Goal: Task Accomplishment & Management: Use online tool/utility

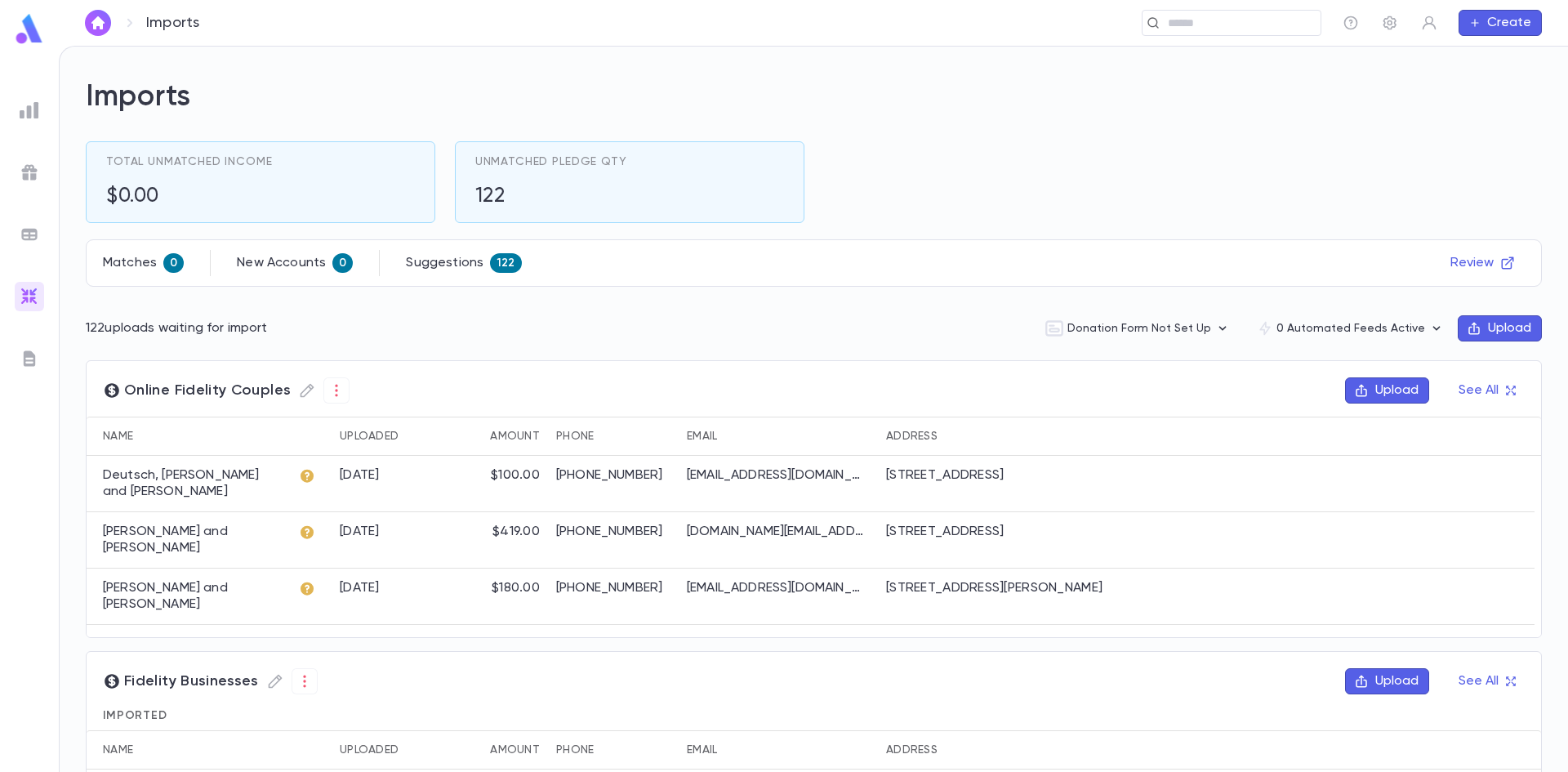
scroll to position [176, 0]
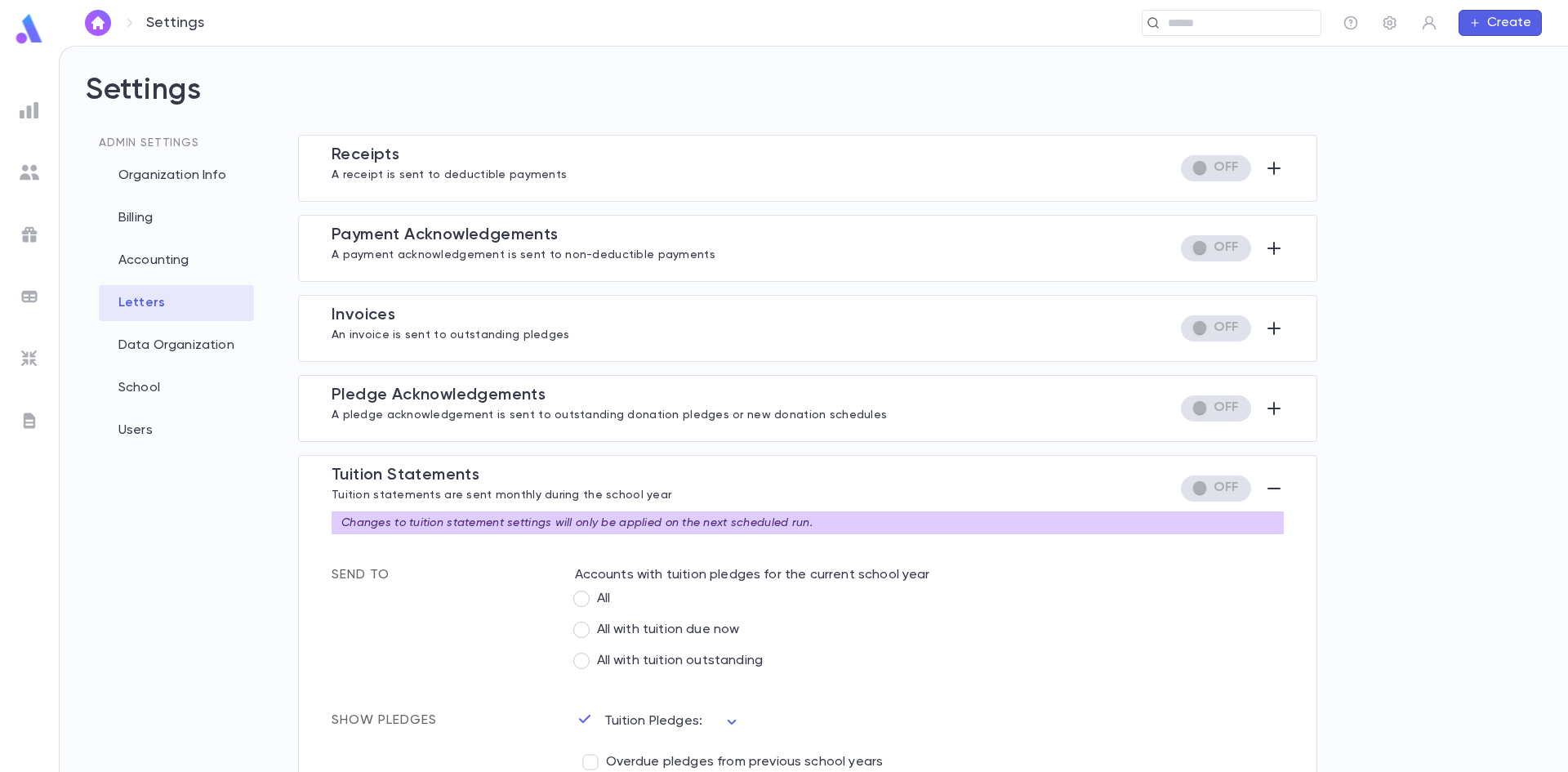
scroll to position [423, 0]
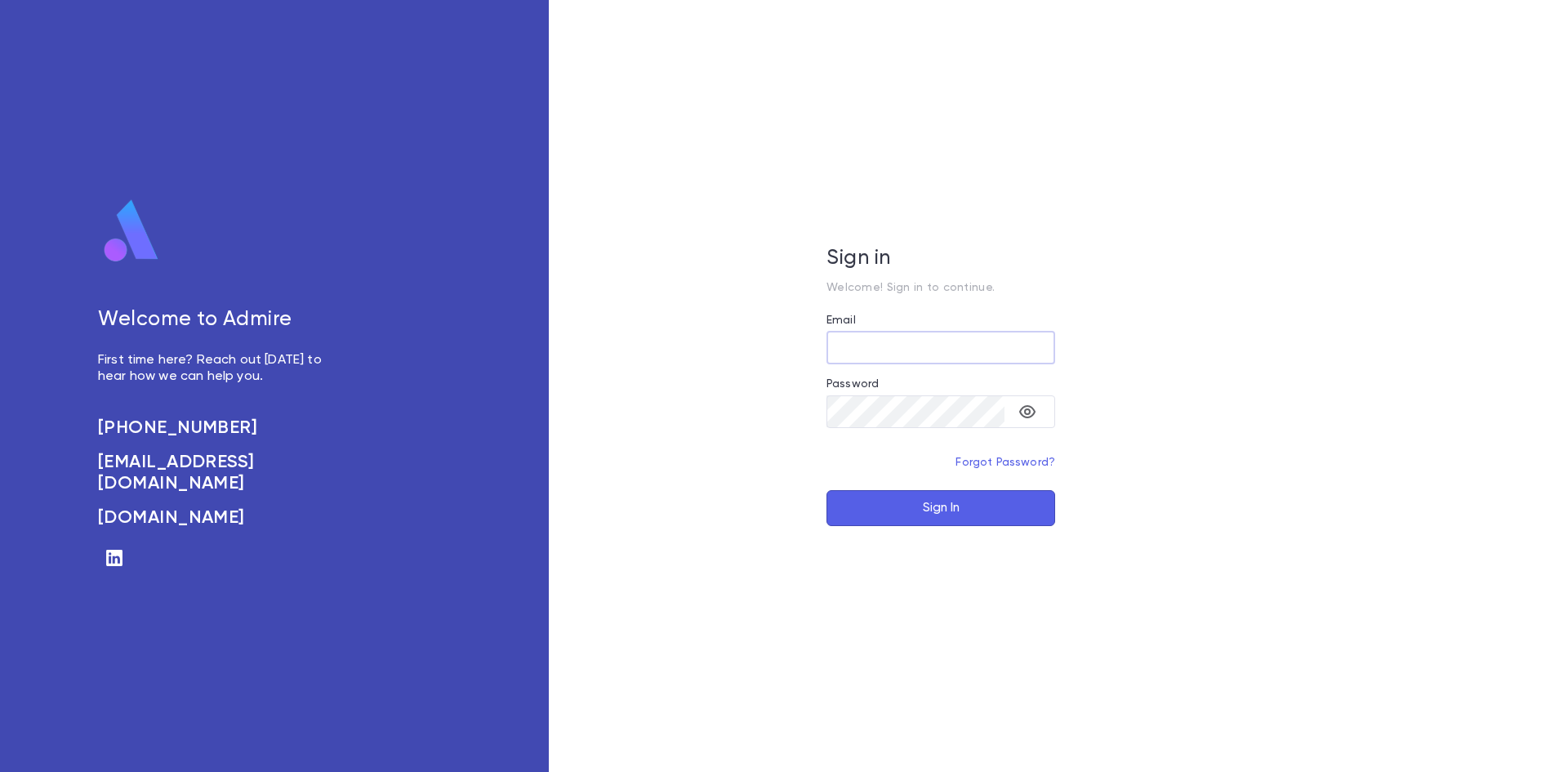
type input "**********"
click at [900, 503] on button "Sign In" at bounding box center [941, 507] width 229 height 36
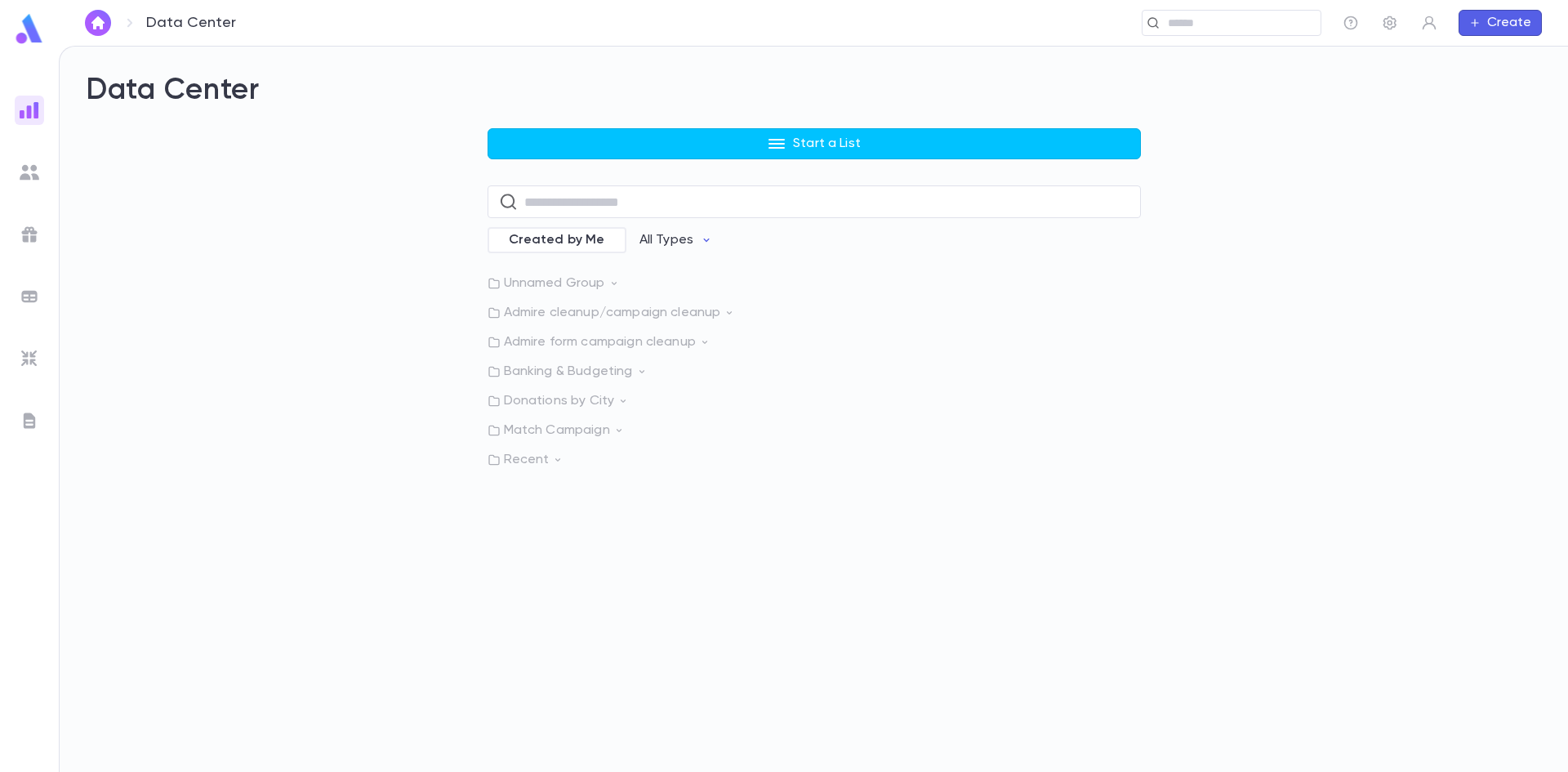
click at [21, 355] on img at bounding box center [30, 359] width 20 height 20
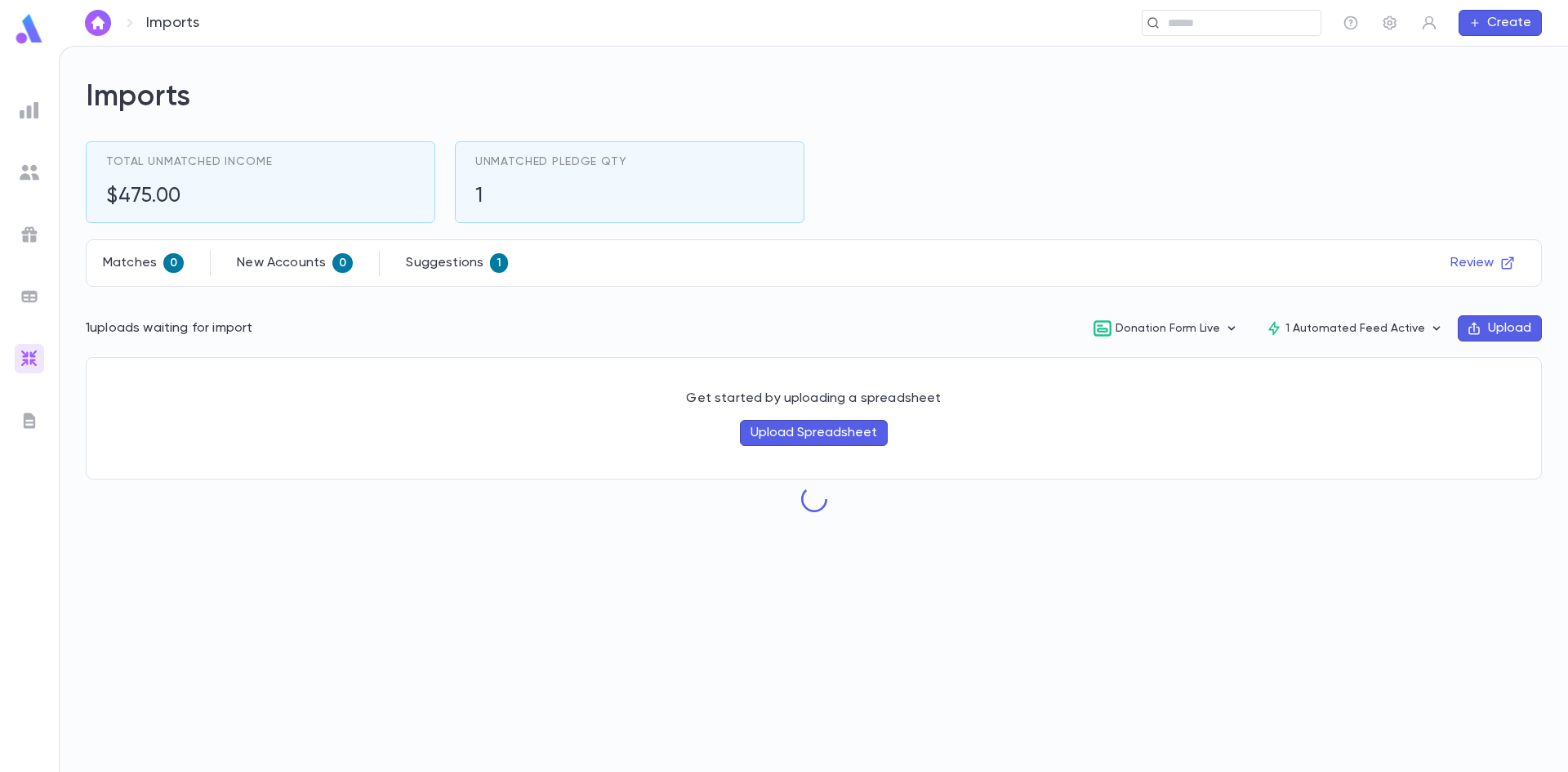
click at [30, 167] on img at bounding box center [30, 172] width 20 height 20
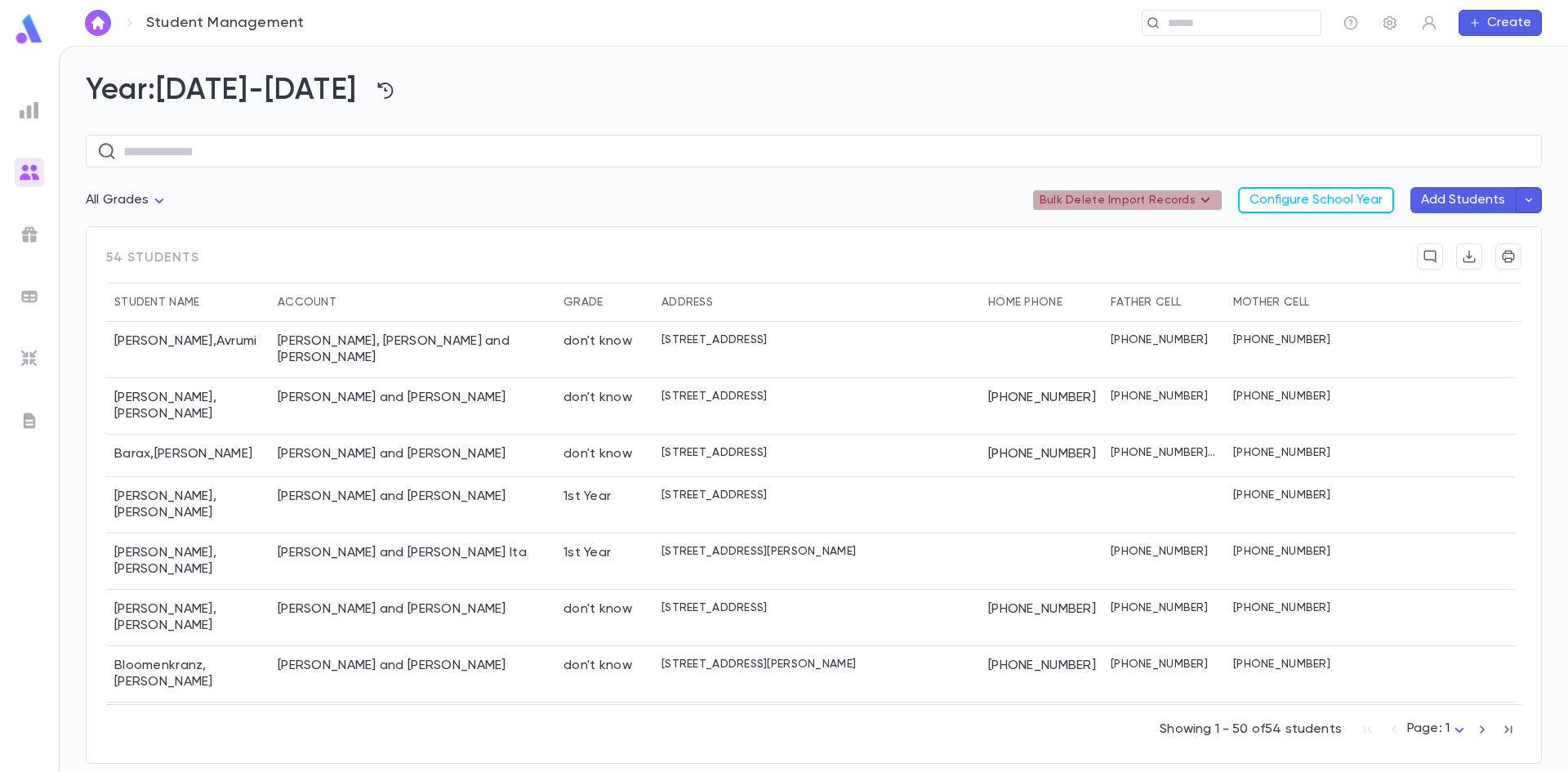
click at [1172, 194] on p "Bulk Delete Import Records" at bounding box center [1127, 200] width 175 height 20
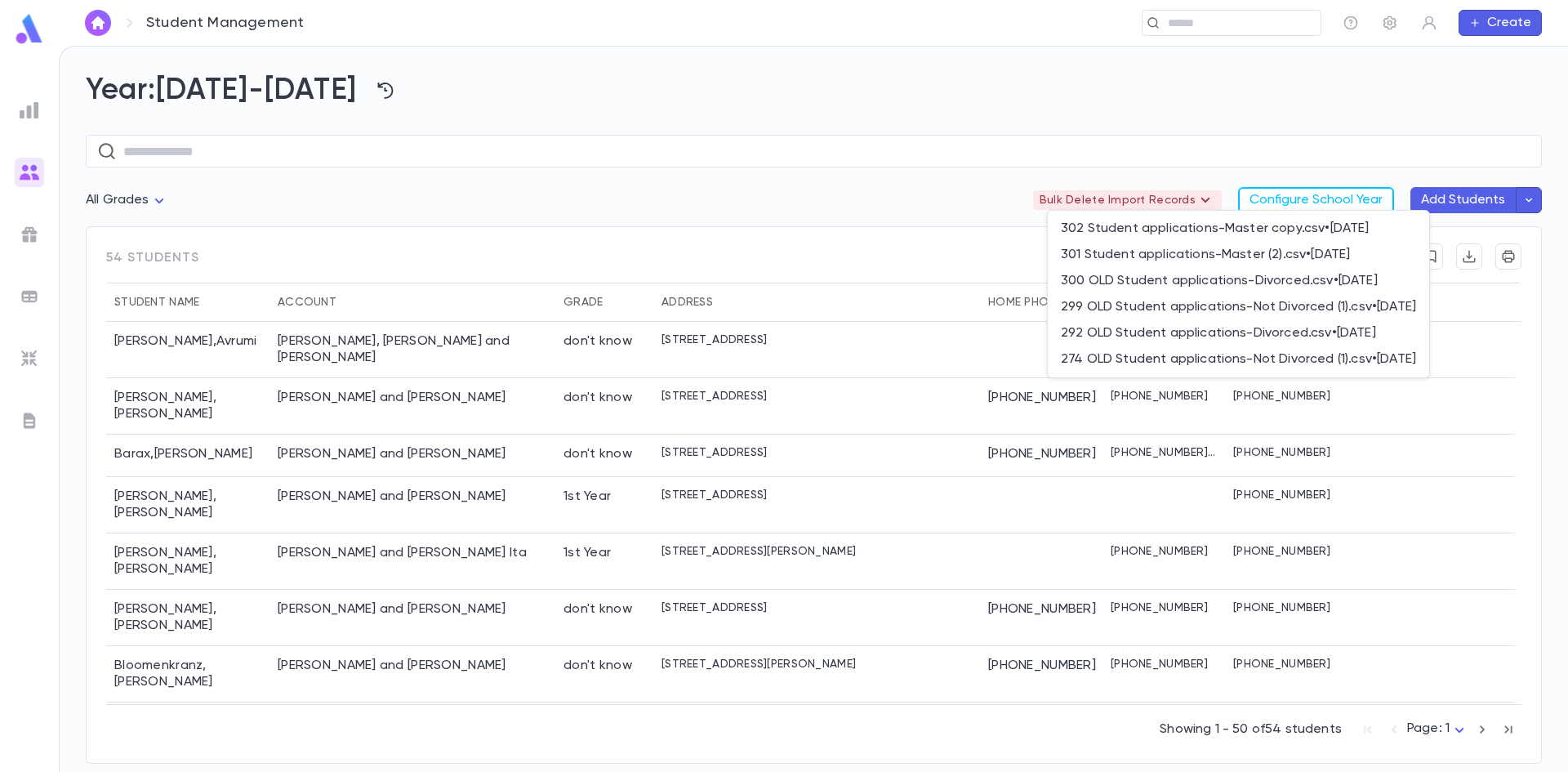
click at [838, 196] on div at bounding box center [784, 386] width 1568 height 772
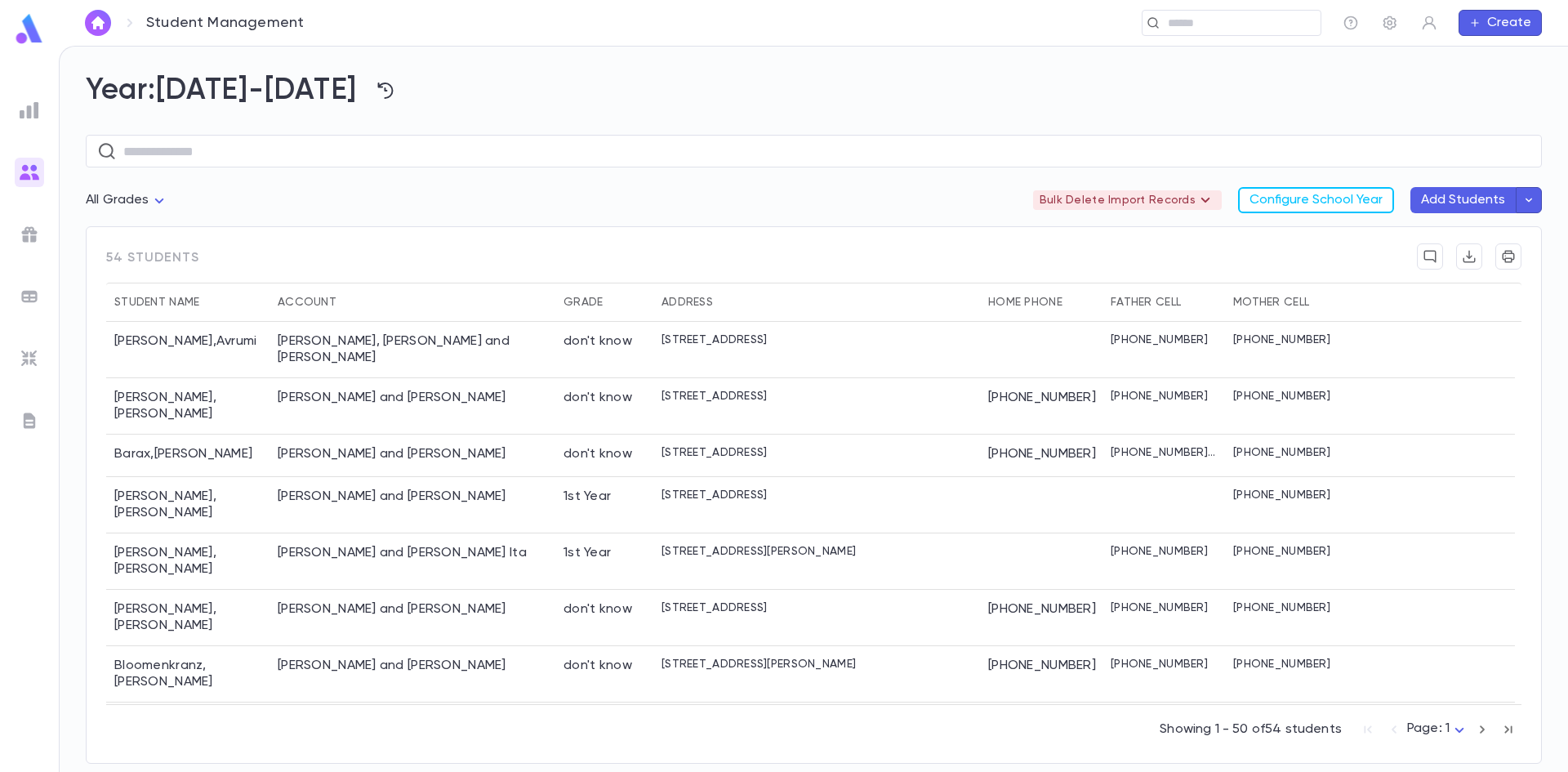
click at [1533, 202] on icon "button" at bounding box center [1528, 200] width 15 height 16
click at [1501, 239] on li "Import Beta" at bounding box center [1436, 234] width 219 height 30
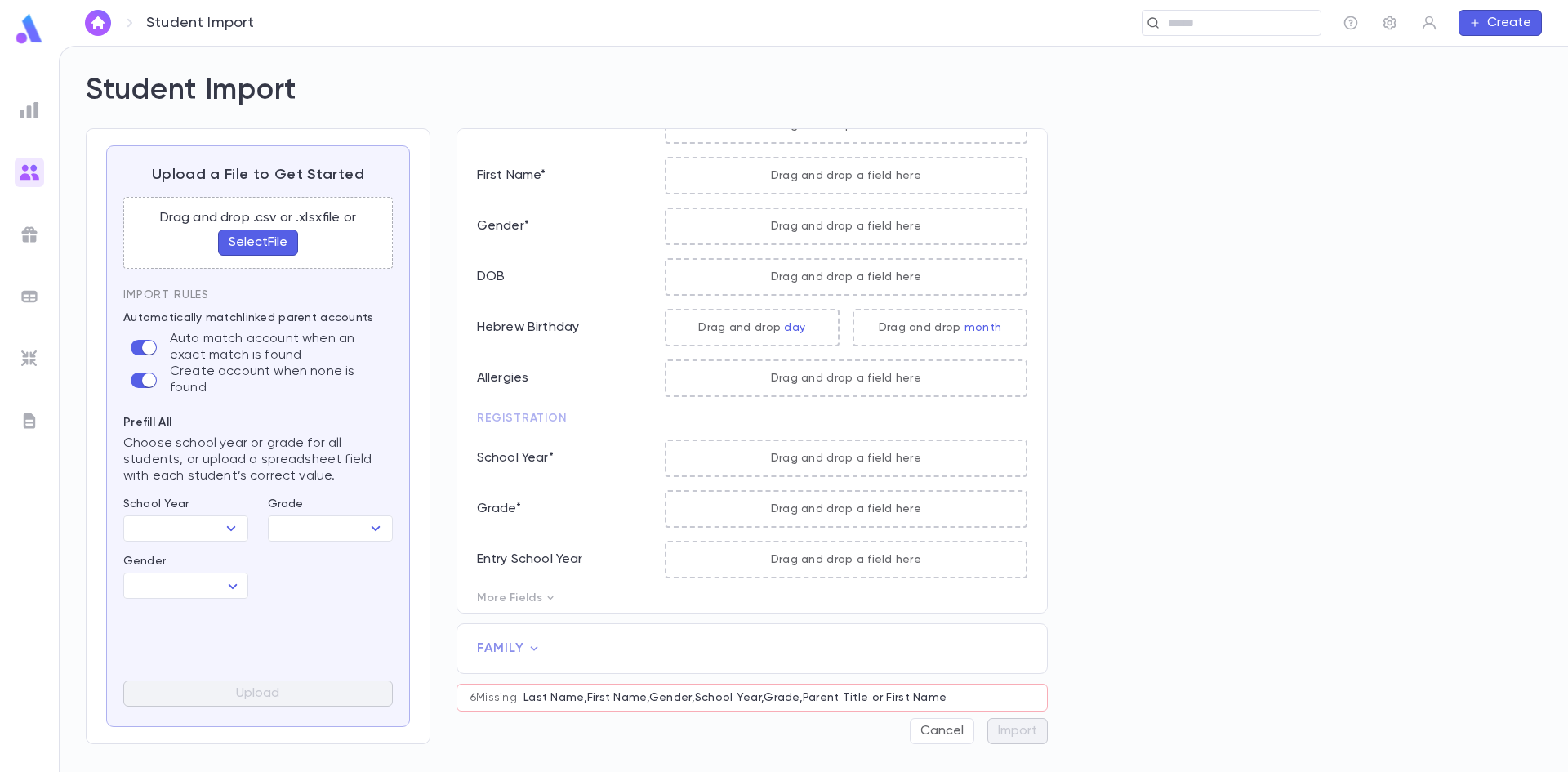
scroll to position [83, 0]
click at [545, 652] on span "Family" at bounding box center [751, 648] width 550 height 16
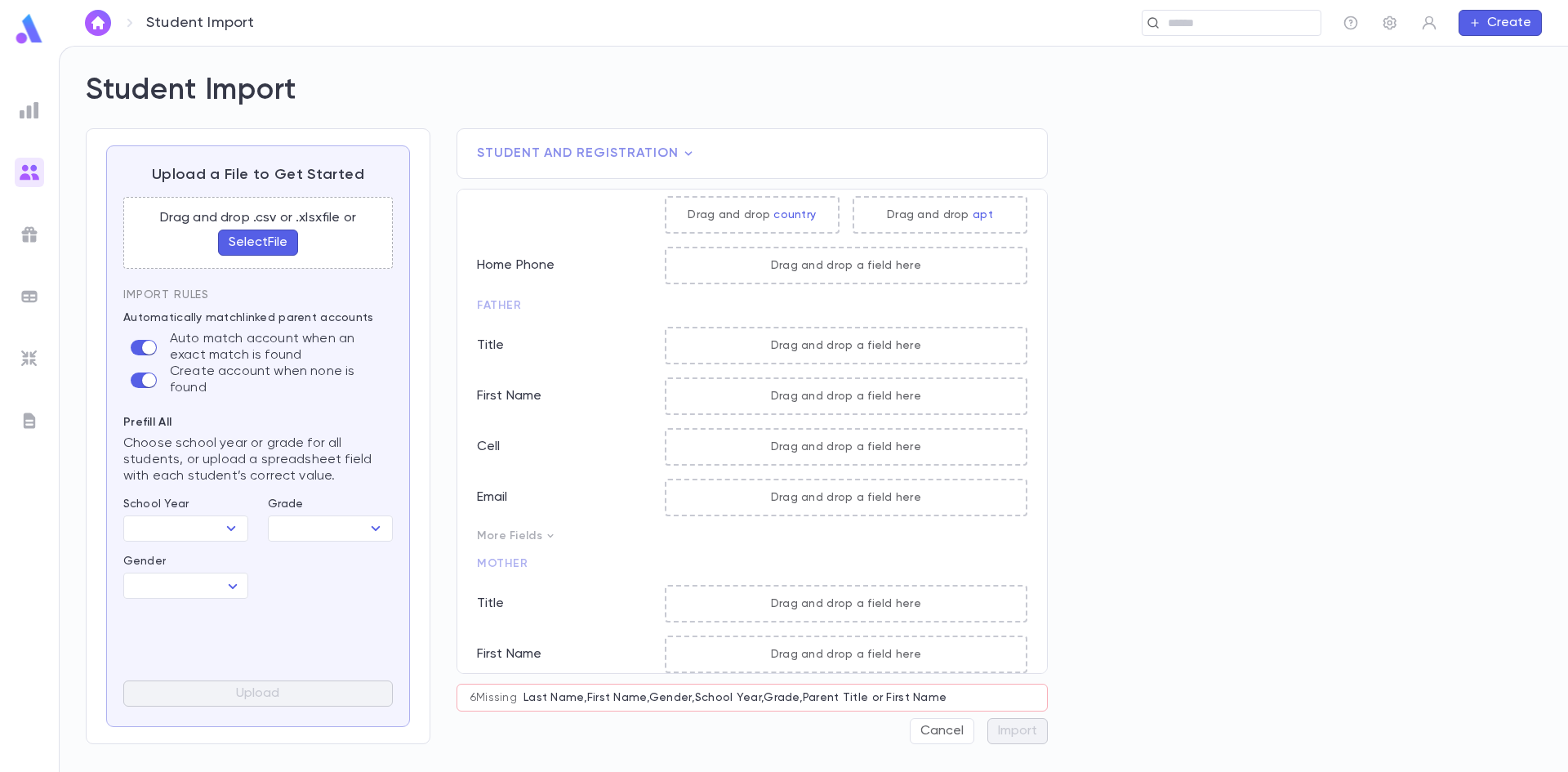
scroll to position [307, 0]
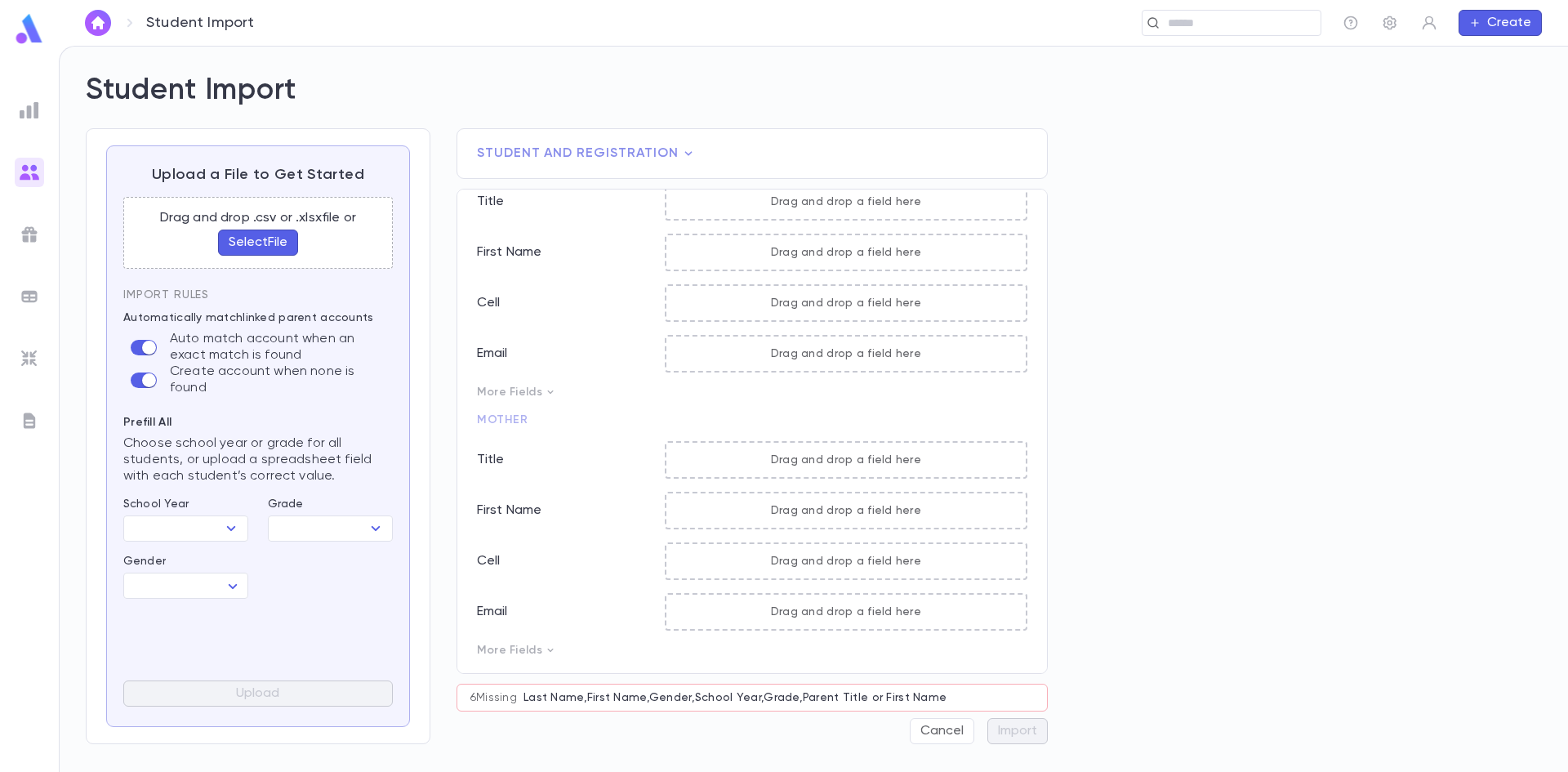
click at [522, 646] on p "More Fields" at bounding box center [751, 649] width 550 height 13
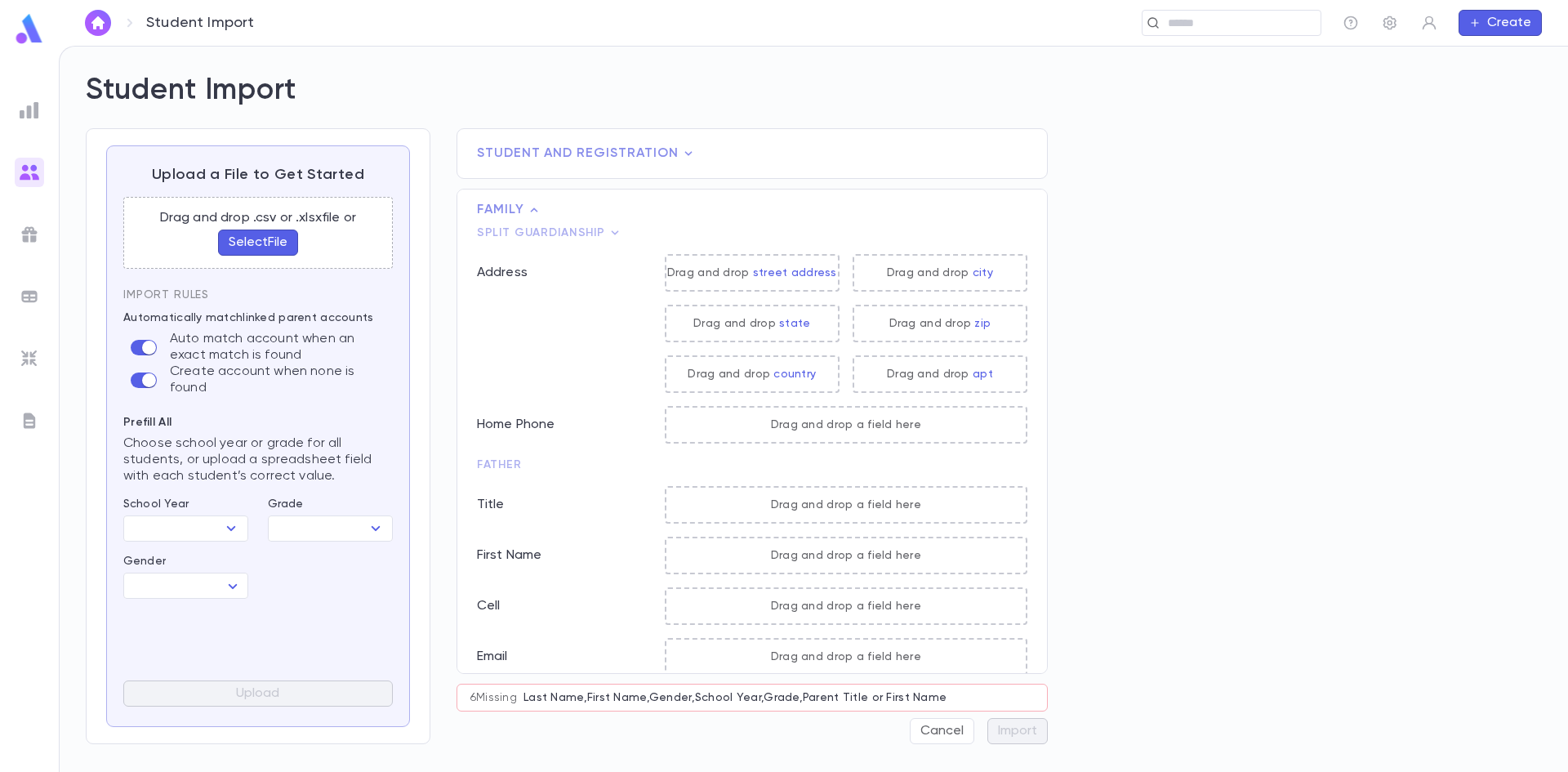
scroll to position [0, 0]
click at [558, 238] on span "Split Guardianship" at bounding box center [751, 237] width 550 height 16
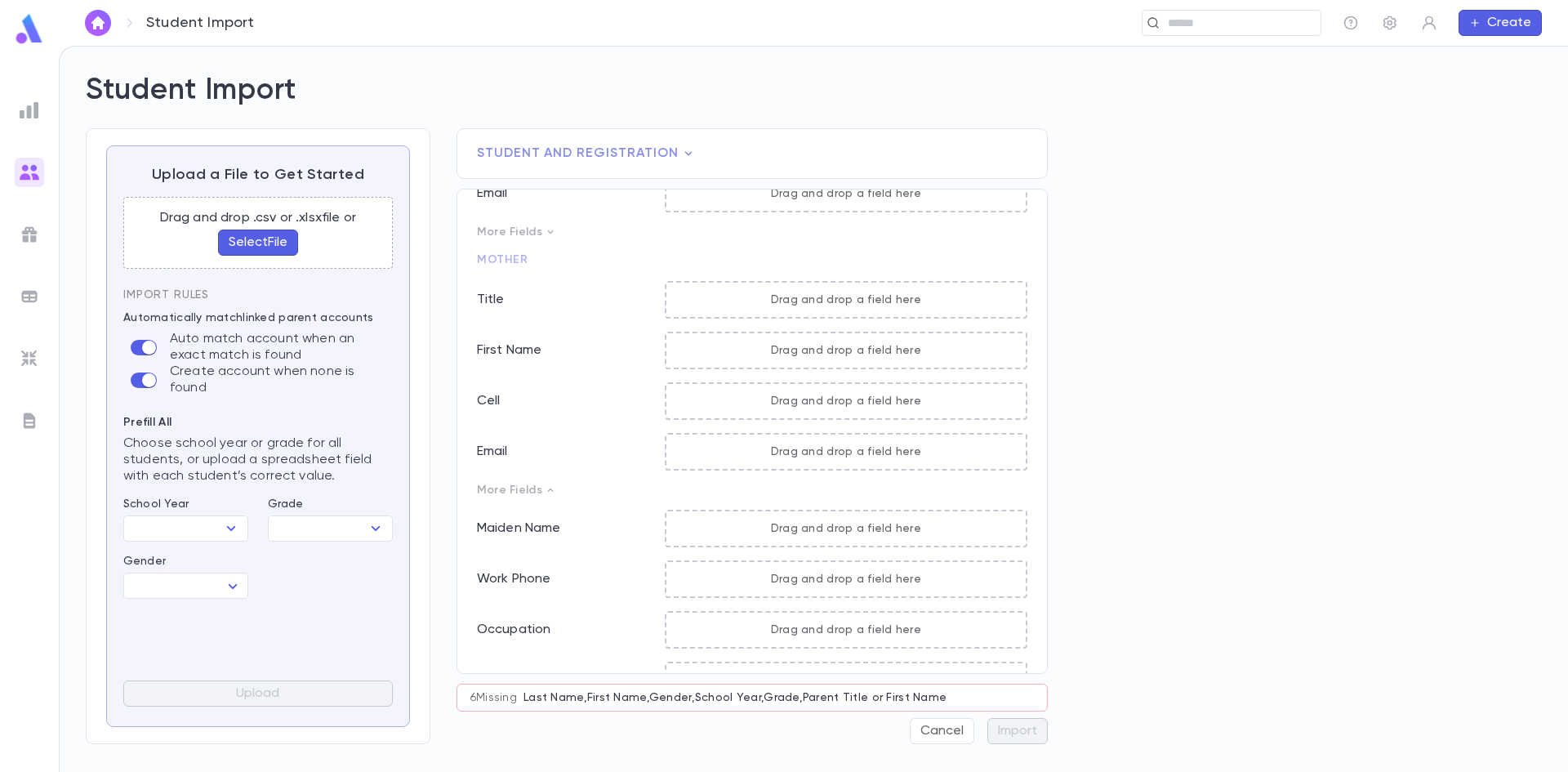
scroll to position [741, 0]
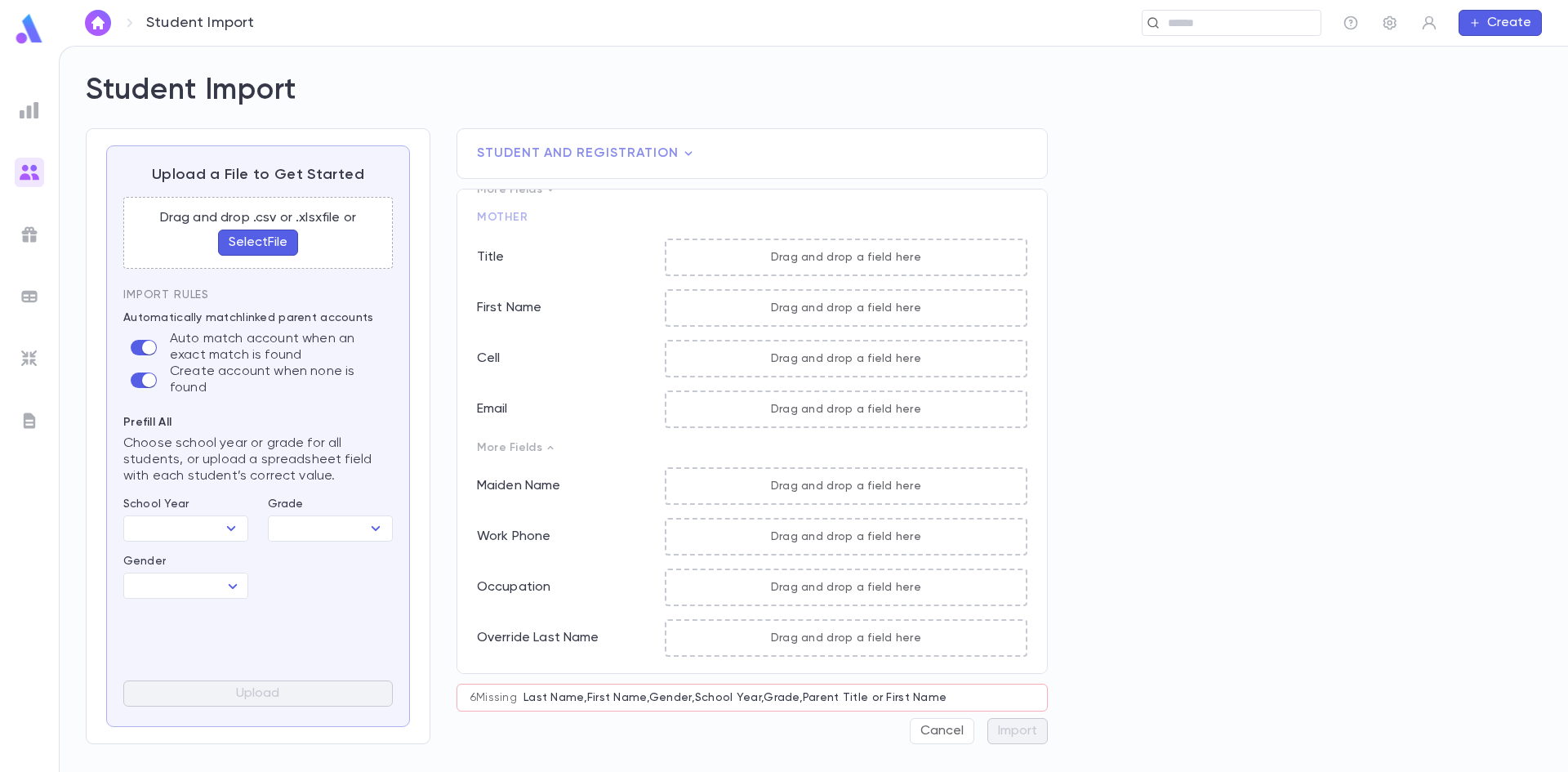
click at [666, 150] on span "Student and Registration" at bounding box center [751, 154] width 550 height 16
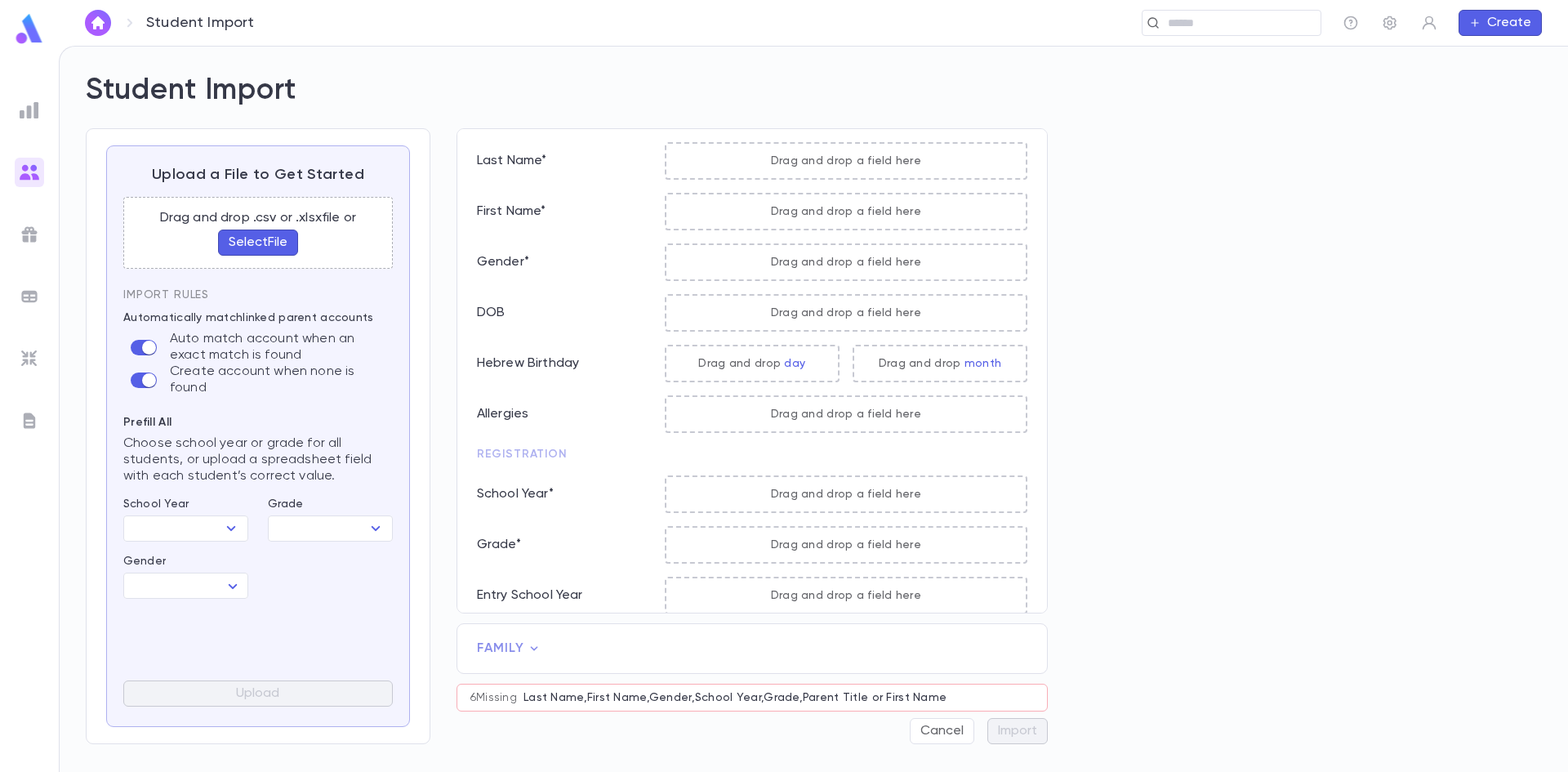
scroll to position [0, 0]
